Goal: Task Accomplishment & Management: Complete application form

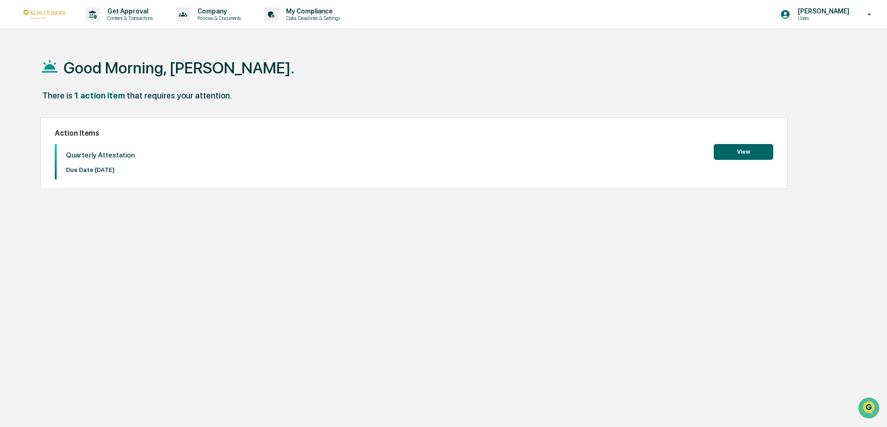
click at [756, 148] on button "View" at bounding box center [743, 152] width 59 height 16
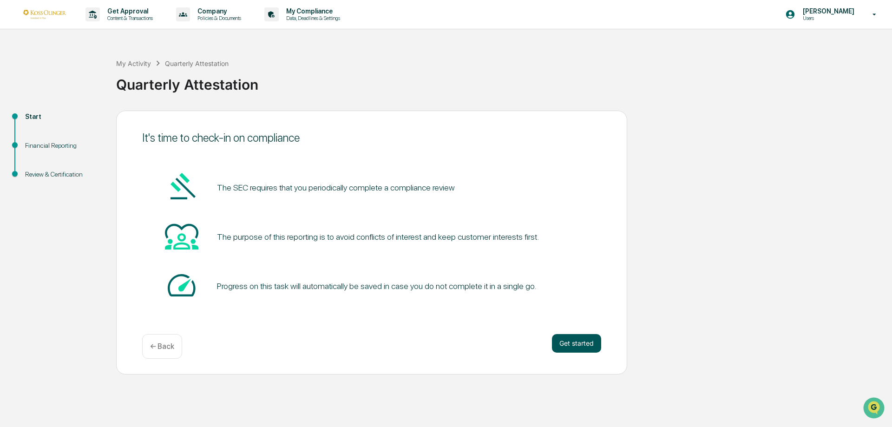
click at [581, 346] on button "Get started" at bounding box center [576, 343] width 49 height 19
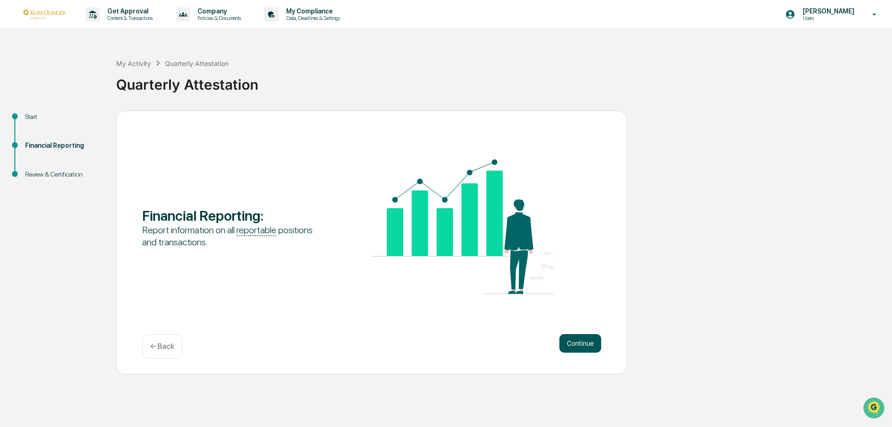
click at [588, 343] on button "Continue" at bounding box center [580, 343] width 42 height 19
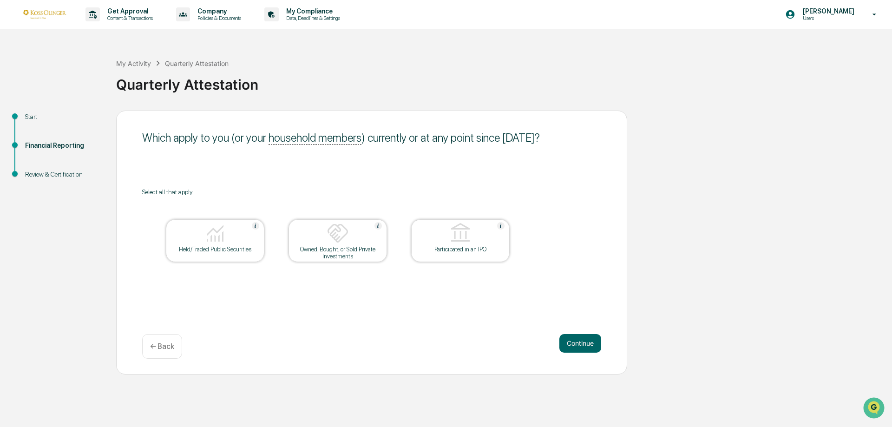
click at [224, 252] on div "Held/Traded Public Securities" at bounding box center [215, 249] width 84 height 7
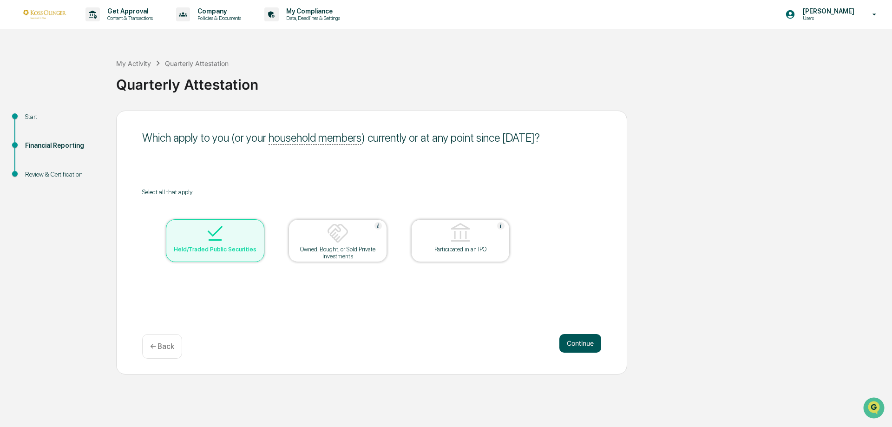
click at [574, 346] on button "Continue" at bounding box center [580, 343] width 42 height 19
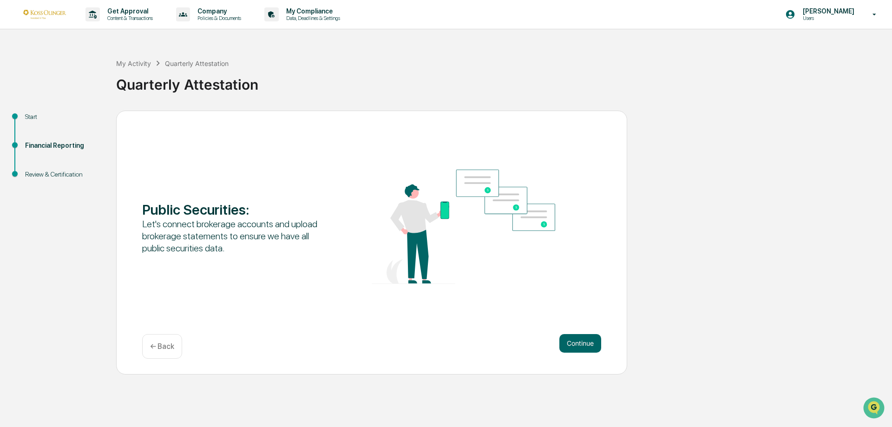
click at [166, 348] on p "← Back" at bounding box center [162, 346] width 24 height 9
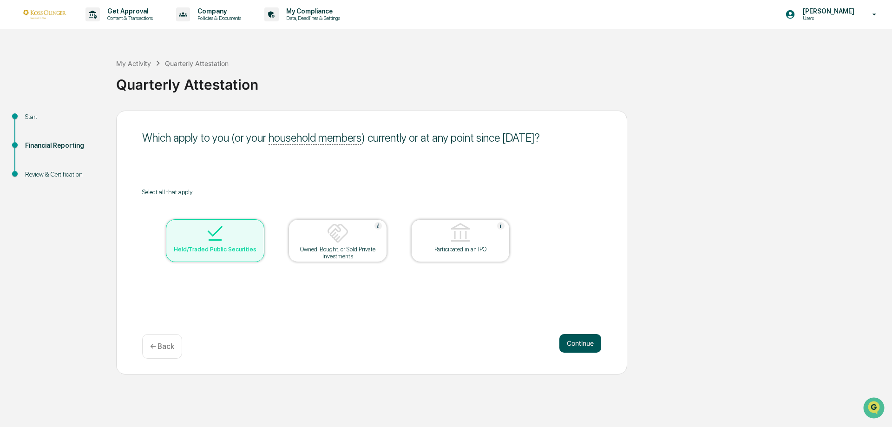
click at [578, 341] on button "Continue" at bounding box center [580, 343] width 42 height 19
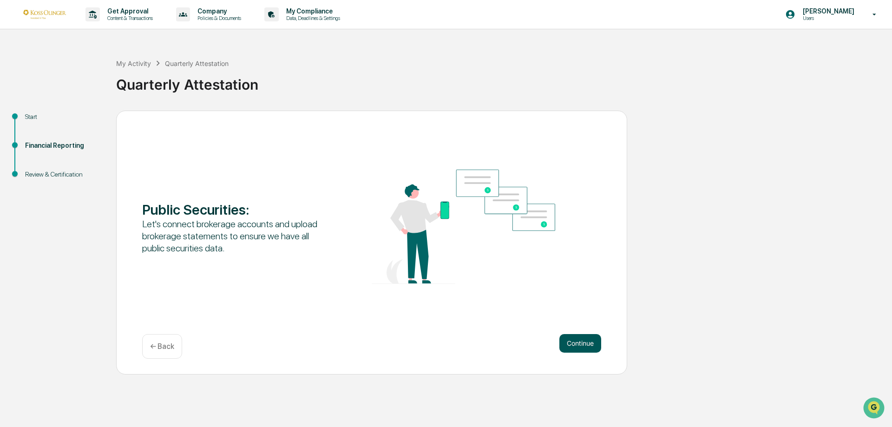
click at [585, 349] on button "Continue" at bounding box center [580, 343] width 42 height 19
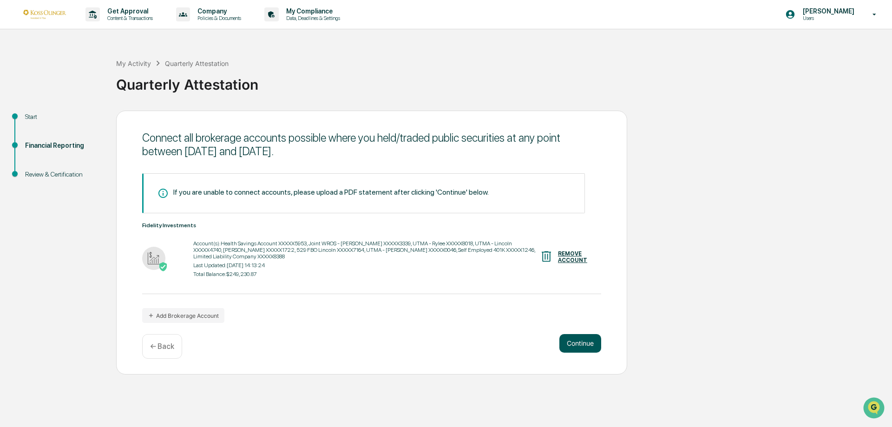
click at [577, 341] on button "Continue" at bounding box center [580, 343] width 42 height 19
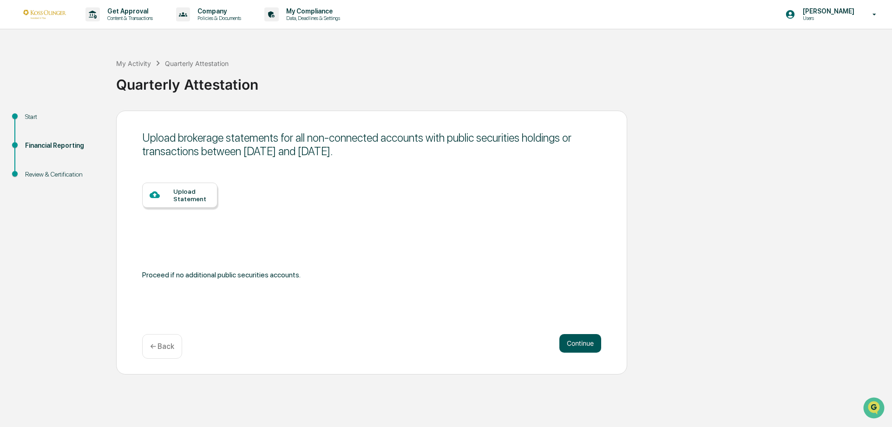
drag, startPoint x: 585, startPoint y: 342, endPoint x: 562, endPoint y: 346, distance: 23.9
click at [585, 343] on button "Continue" at bounding box center [580, 343] width 42 height 19
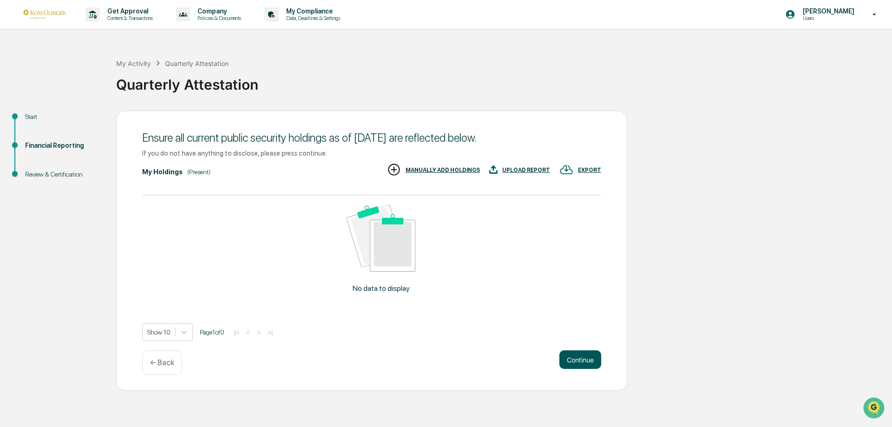
click at [562, 350] on button "Continue" at bounding box center [580, 359] width 42 height 19
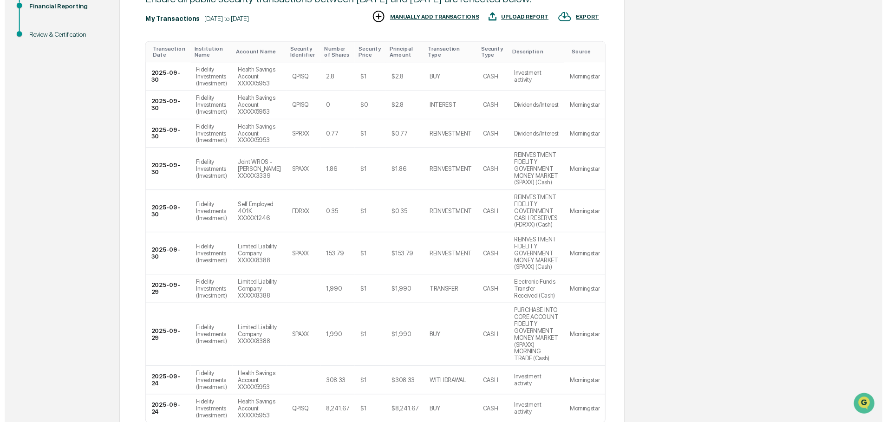
scroll to position [269, 0]
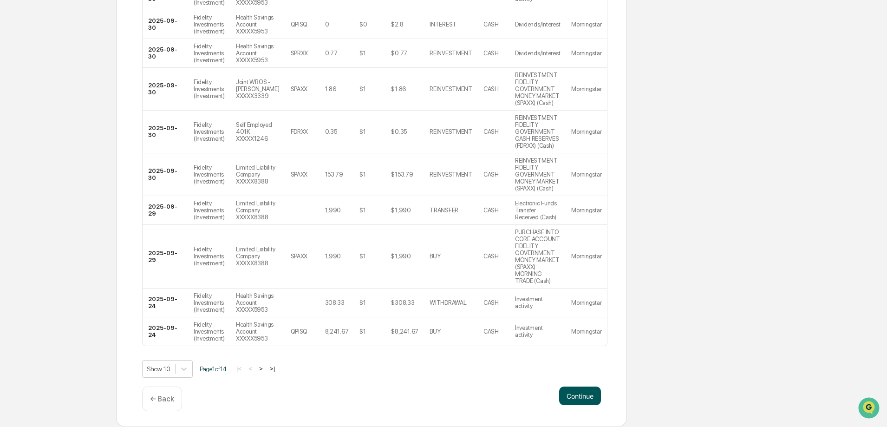
click at [582, 399] on button "Continue" at bounding box center [580, 396] width 42 height 19
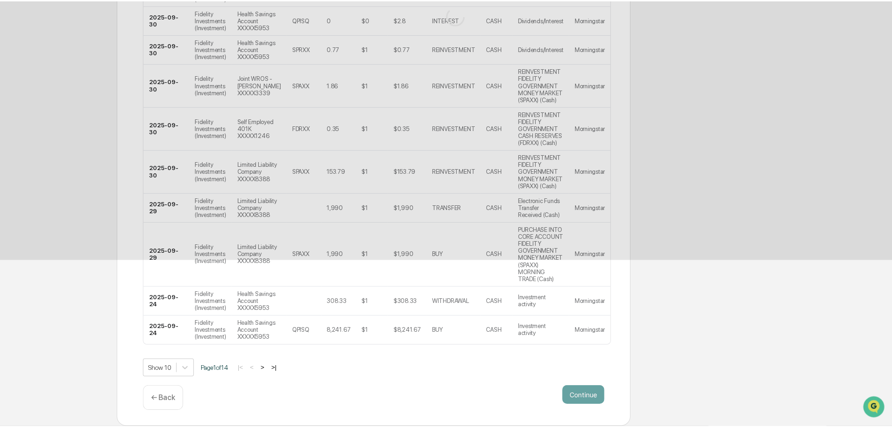
scroll to position [0, 0]
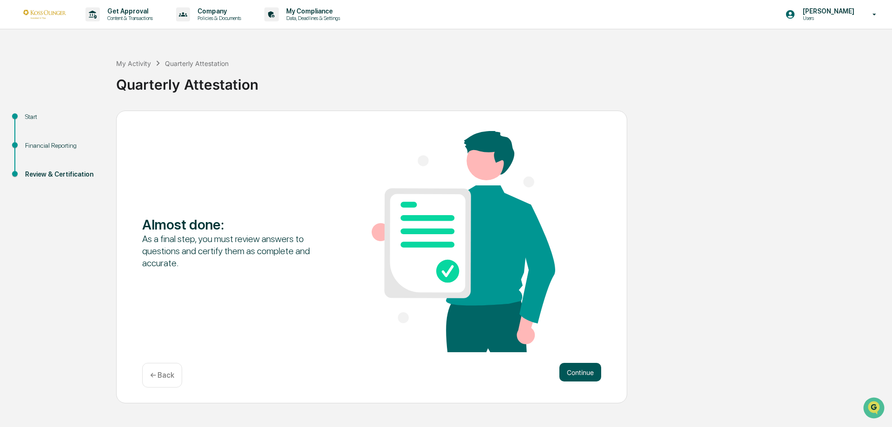
click at [582, 373] on button "Continue" at bounding box center [580, 372] width 42 height 19
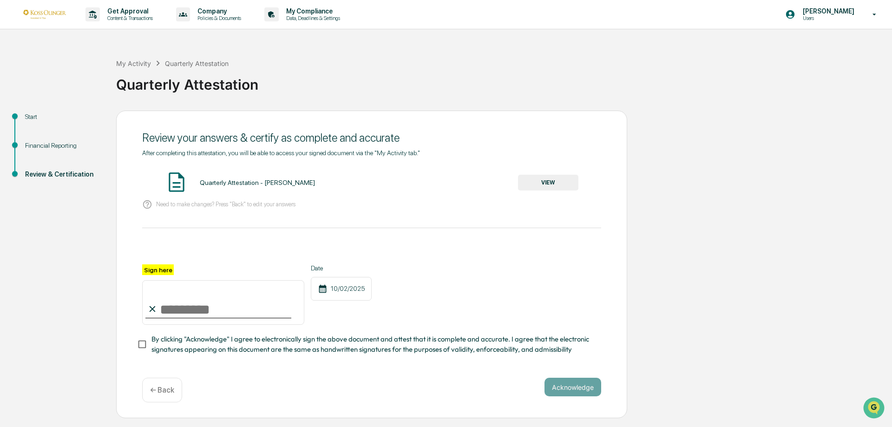
click at [563, 180] on button "VIEW" at bounding box center [548, 183] width 60 height 16
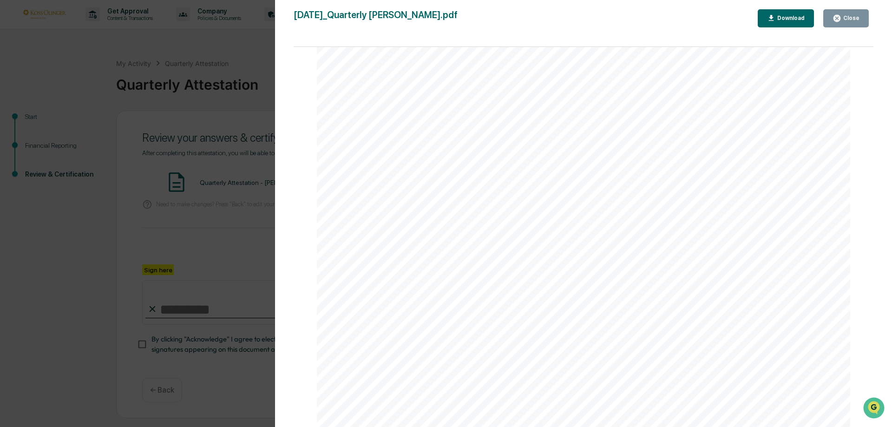
scroll to position [5888, 0]
click at [846, 19] on div "Close" at bounding box center [850, 18] width 18 height 7
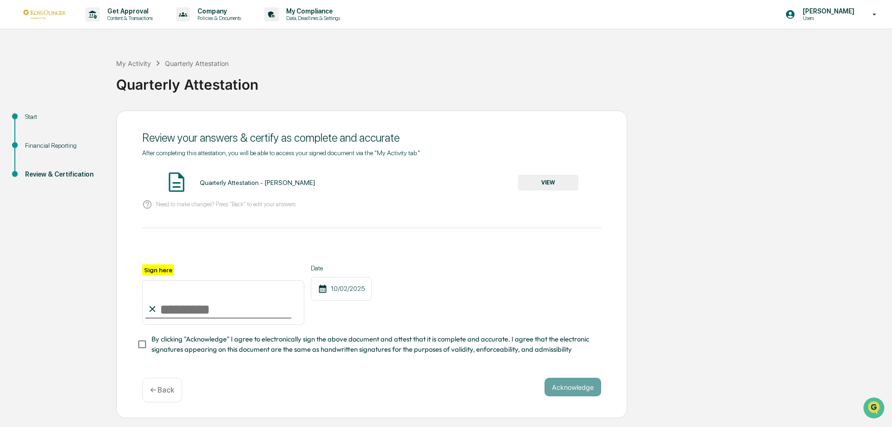
click at [187, 314] on input "Sign here" at bounding box center [223, 302] width 162 height 45
type input "**********"
click at [570, 387] on button "Acknowledge" at bounding box center [572, 387] width 57 height 19
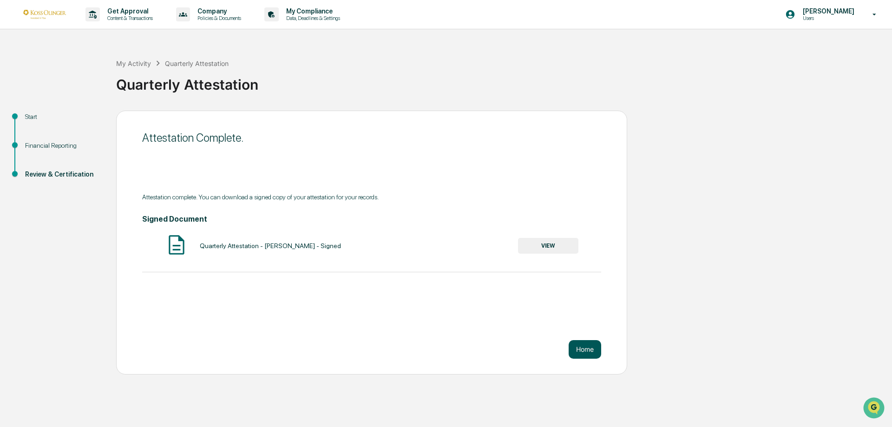
click at [588, 350] on button "Home" at bounding box center [585, 349] width 33 height 19
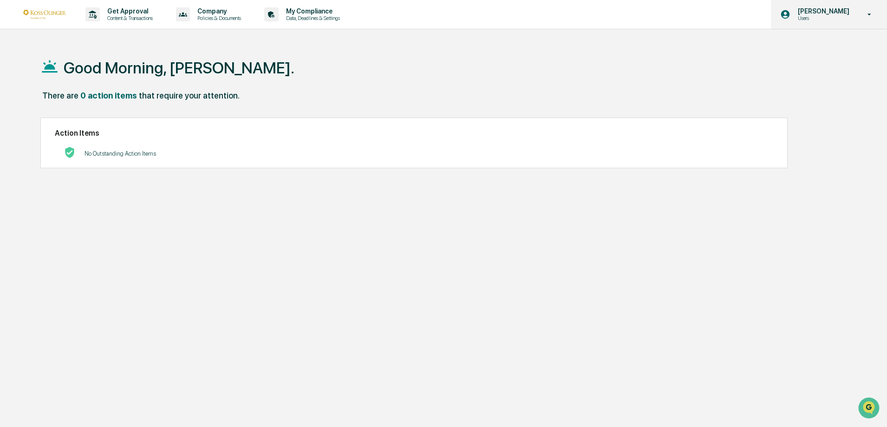
click at [863, 13] on icon at bounding box center [870, 14] width 16 height 9
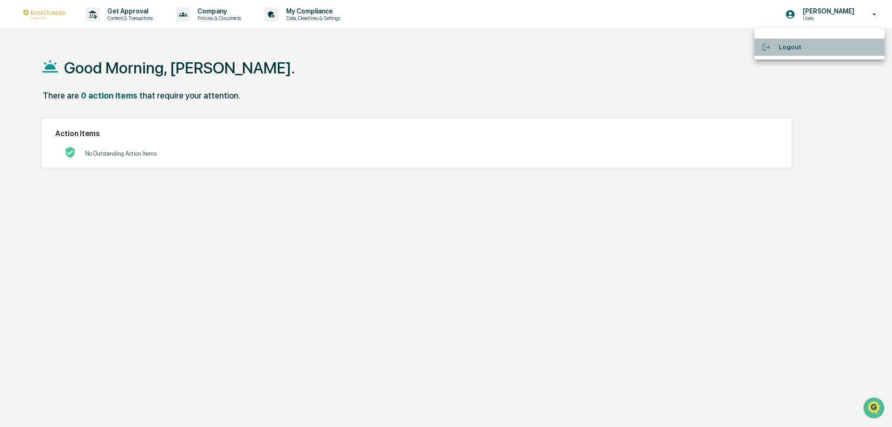
click at [785, 42] on li "Logout" at bounding box center [819, 47] width 130 height 17
